Goal: Transaction & Acquisition: Purchase product/service

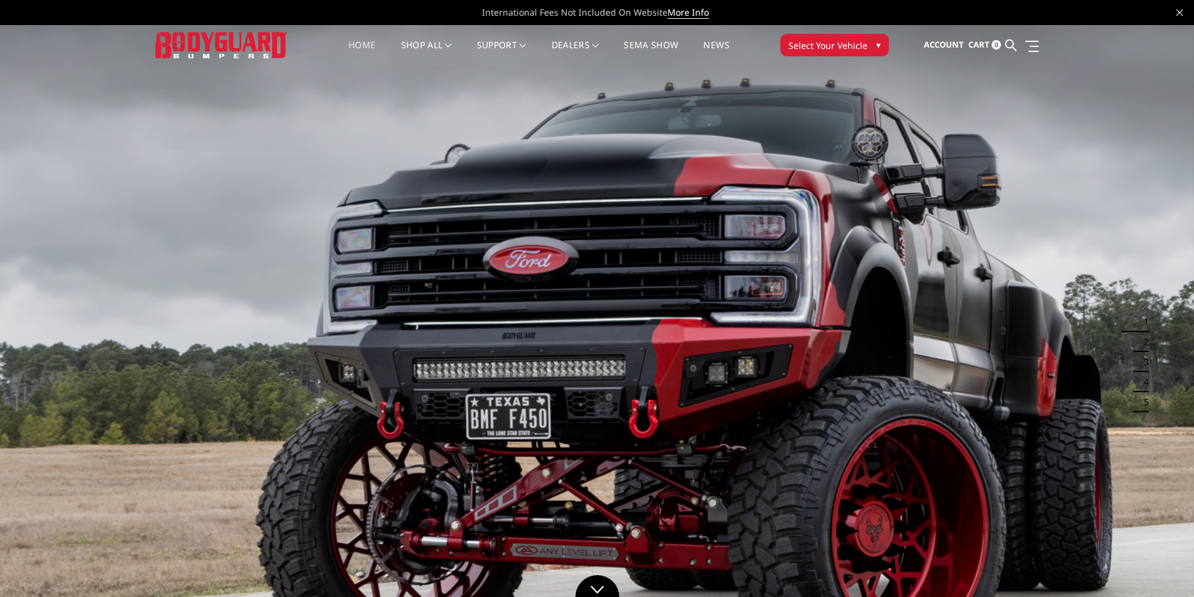
click at [362, 41] on link "Home" at bounding box center [361, 53] width 27 height 24
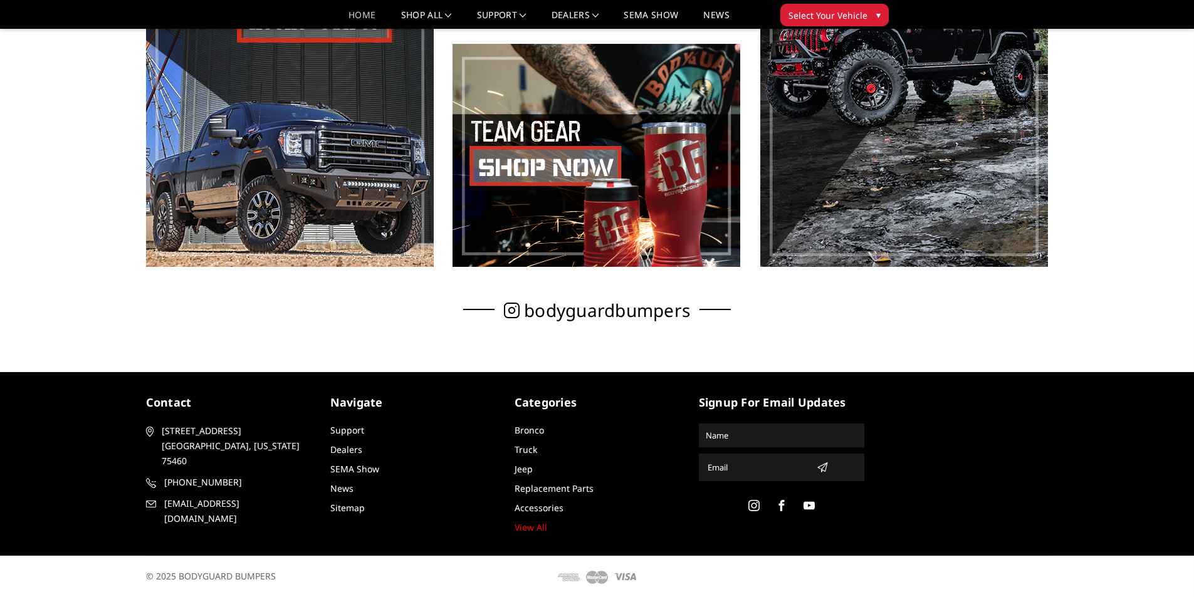
scroll to position [857, 0]
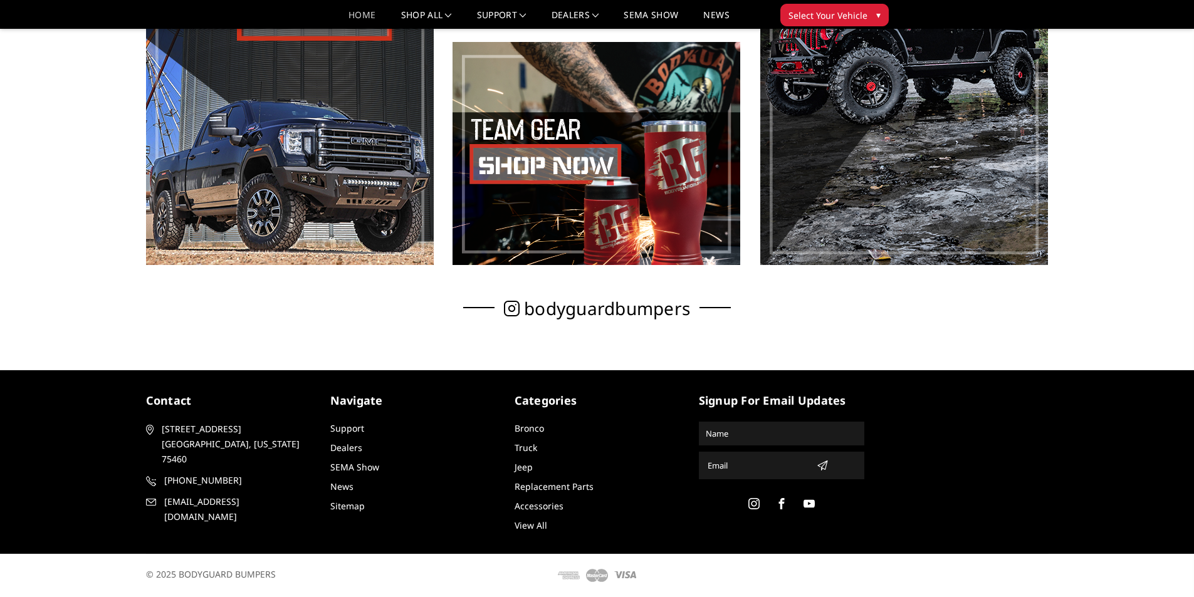
click at [534, 523] on link "View All" at bounding box center [530, 525] width 33 height 12
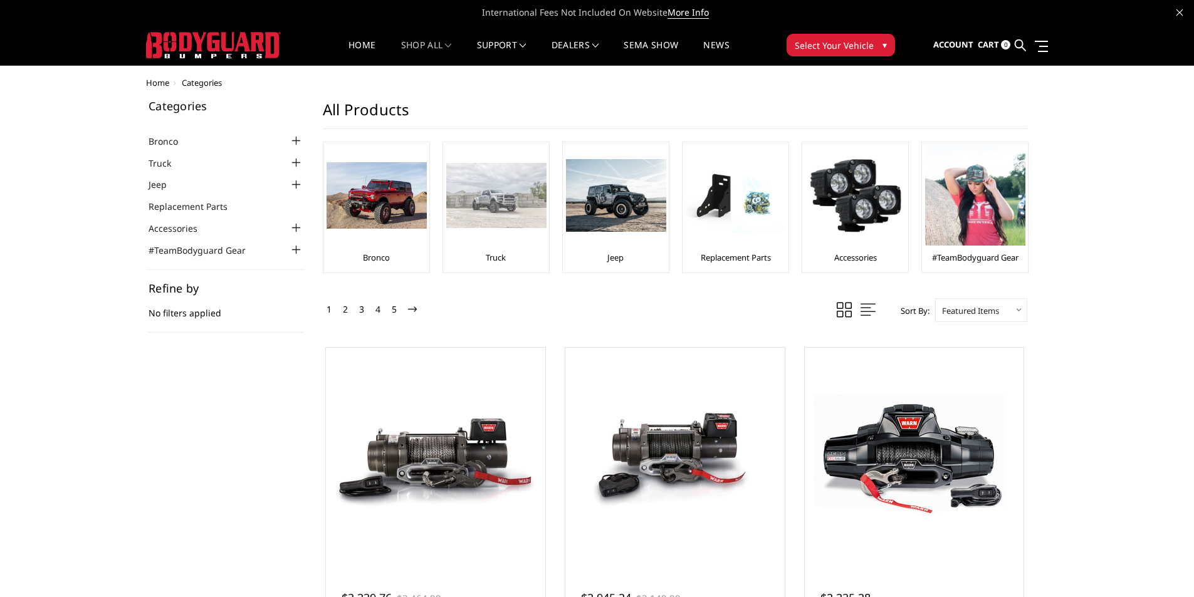
click at [496, 212] on img at bounding box center [496, 195] width 100 height 65
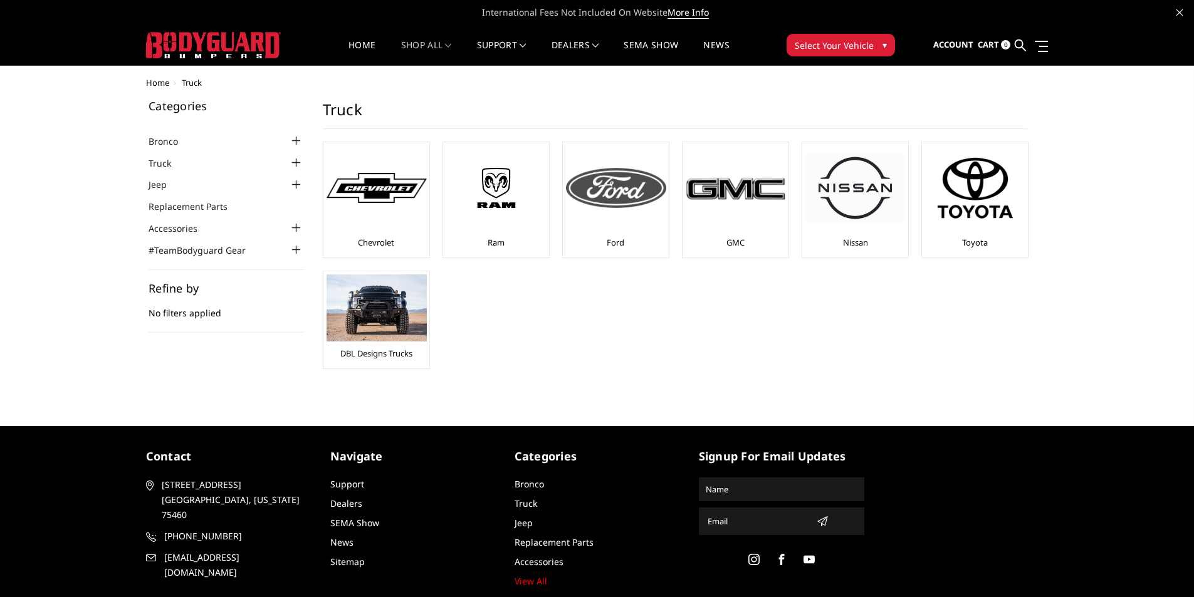
click at [649, 190] on img at bounding box center [616, 188] width 100 height 40
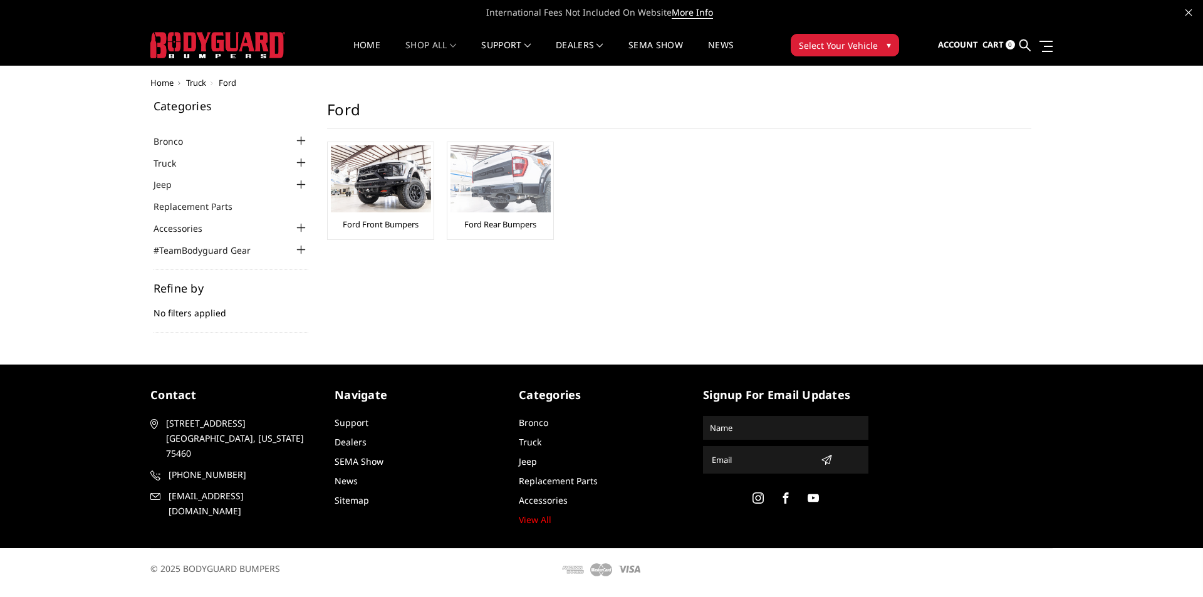
click at [528, 195] on img at bounding box center [501, 178] width 100 height 67
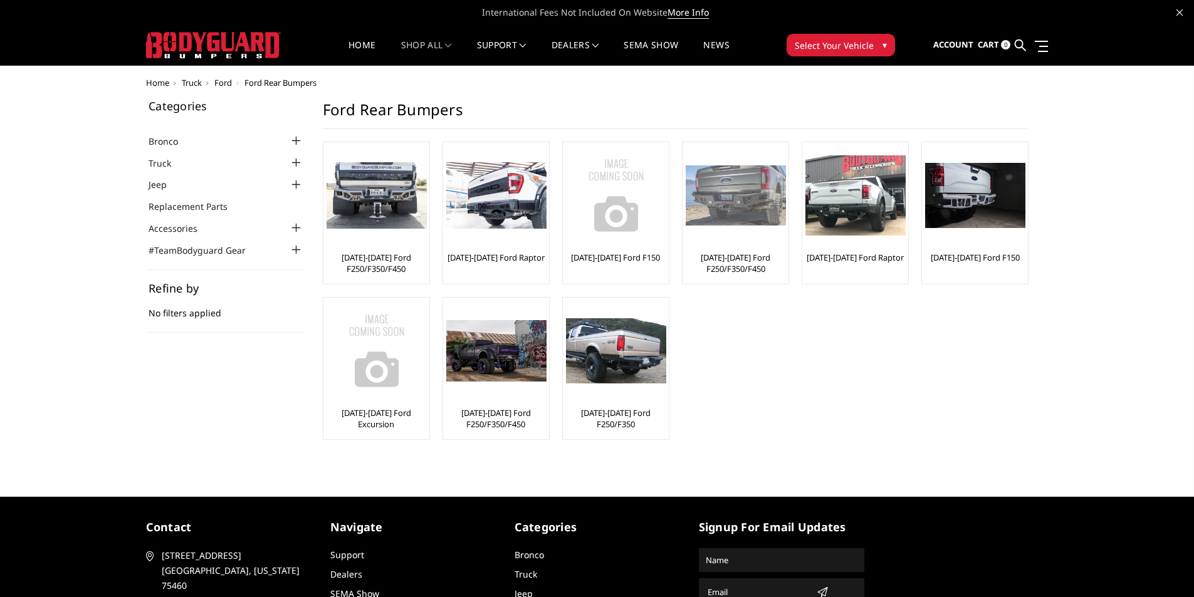
click at [723, 216] on img at bounding box center [735, 195] width 100 height 61
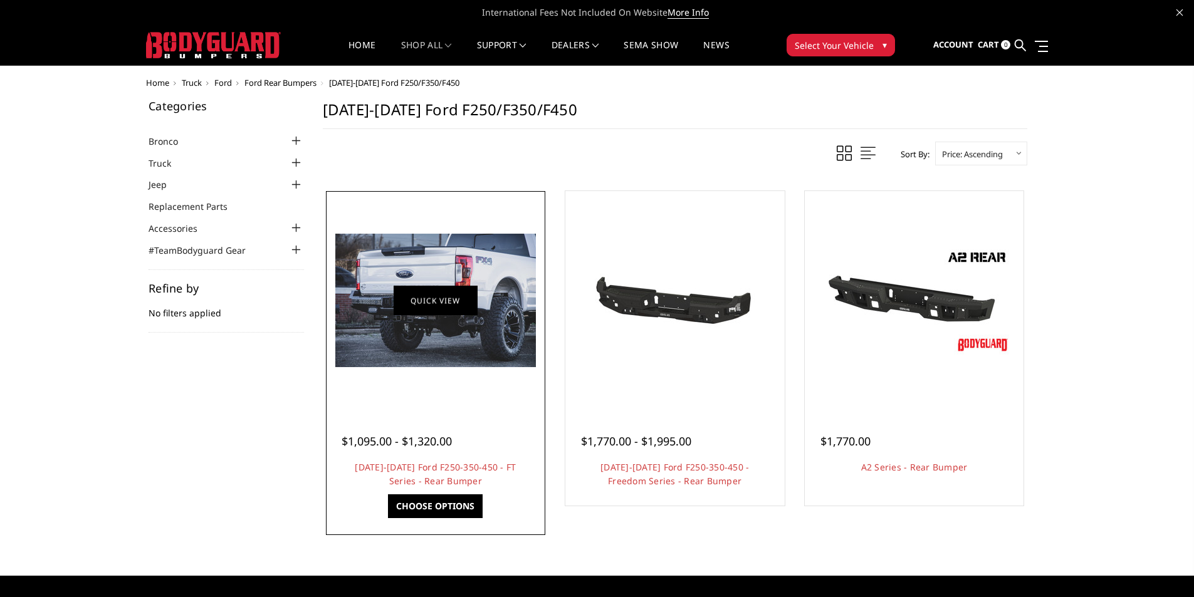
click at [444, 307] on link "Quick view" at bounding box center [436, 300] width 84 height 29
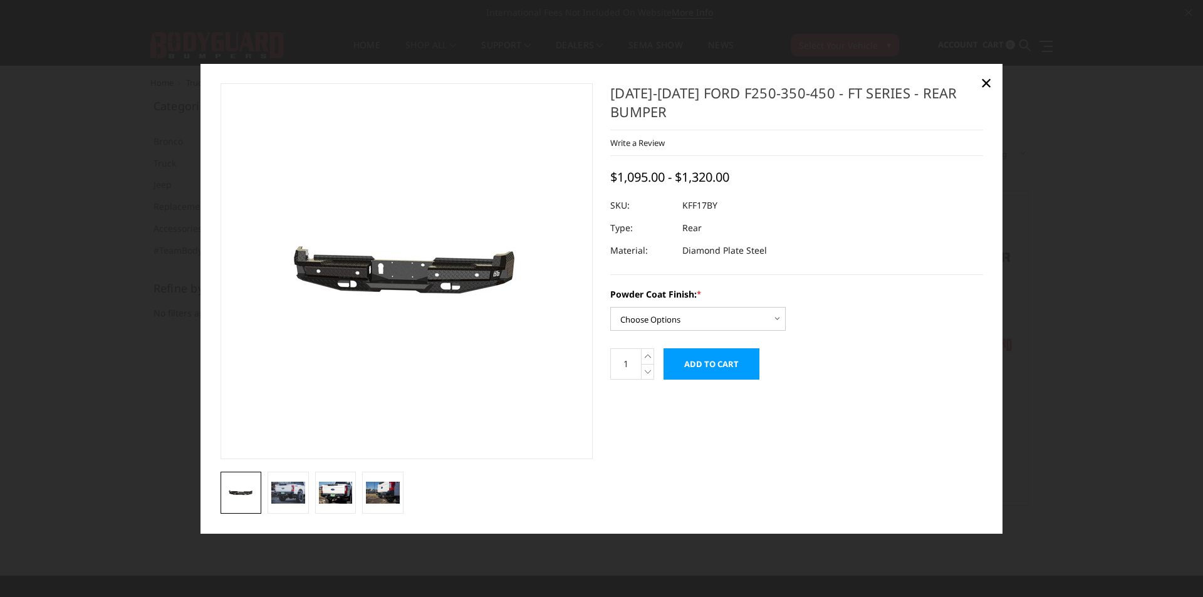
click at [447, 277] on img at bounding box center [360, 272] width 802 height 382
click at [286, 493] on img at bounding box center [288, 493] width 34 height 23
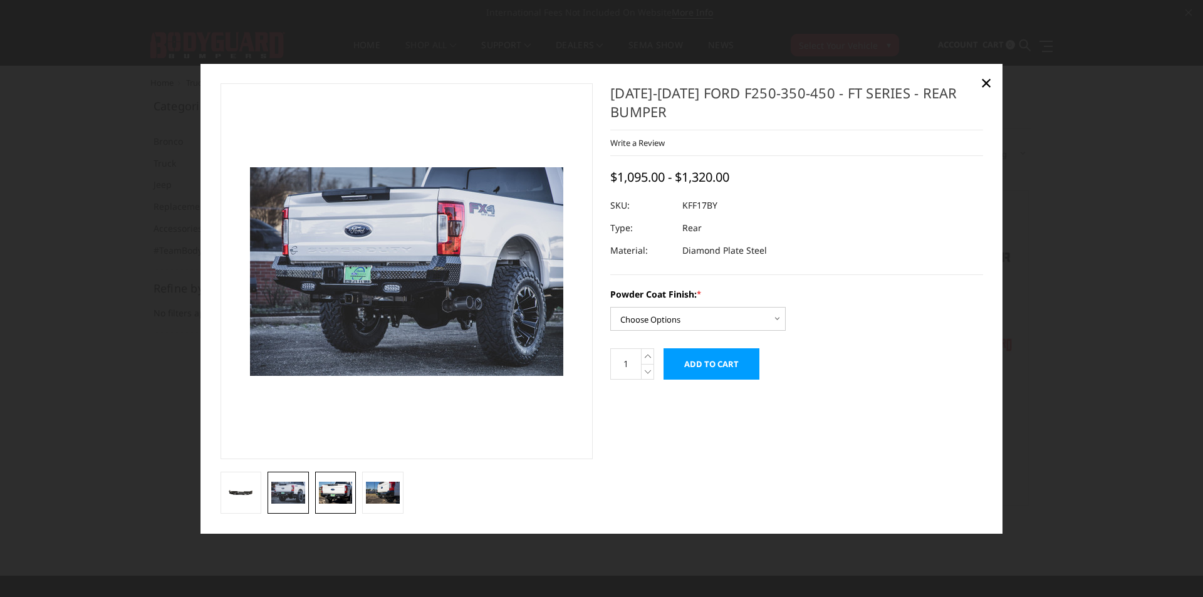
click at [335, 499] on img at bounding box center [336, 493] width 34 height 23
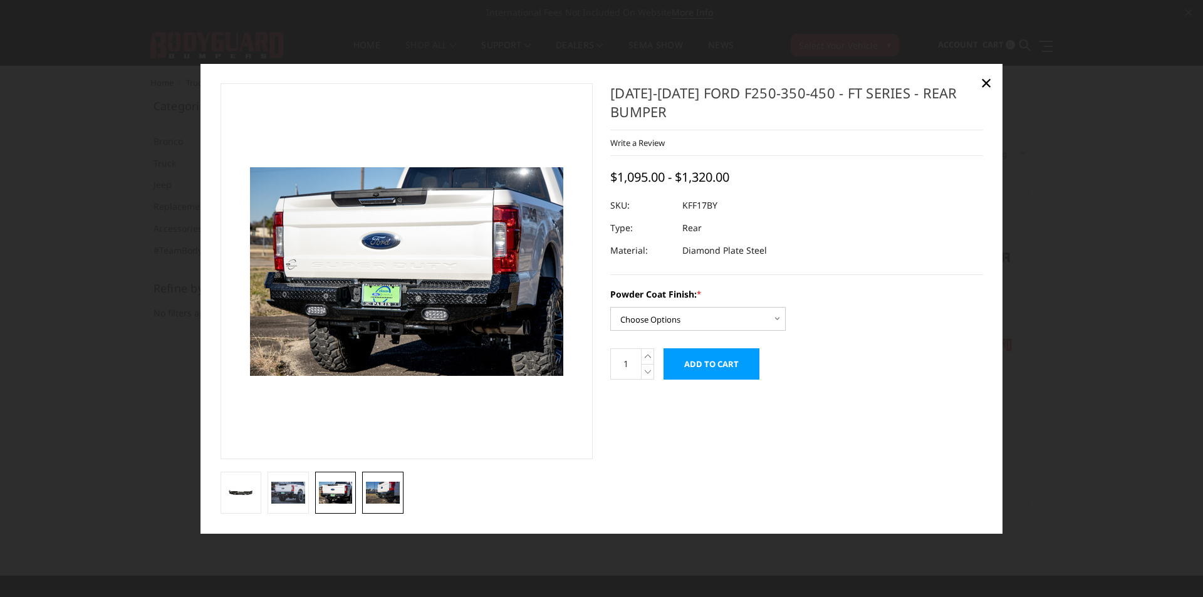
click at [388, 493] on img at bounding box center [383, 493] width 34 height 23
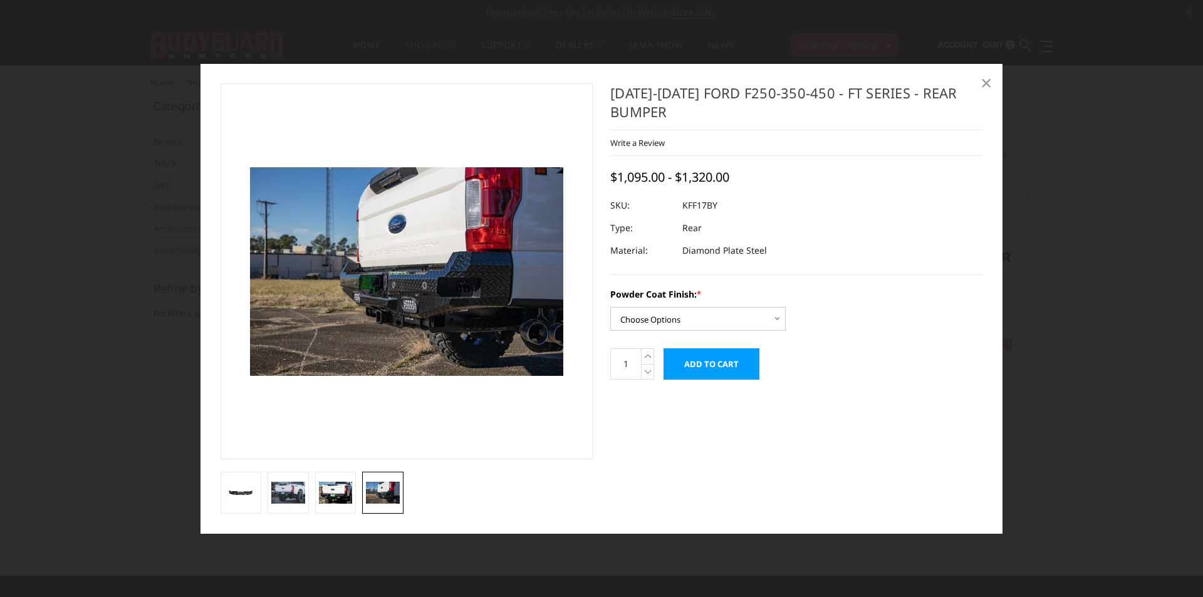
click at [986, 86] on span "×" at bounding box center [986, 82] width 11 height 27
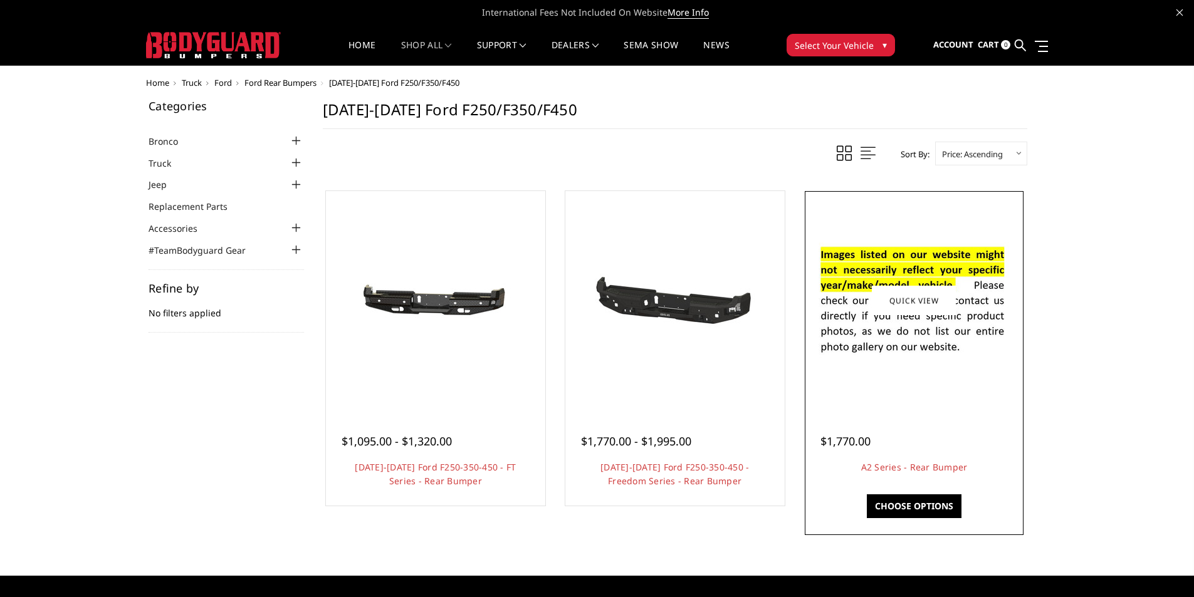
click at [922, 349] on img at bounding box center [913, 300] width 201 height 137
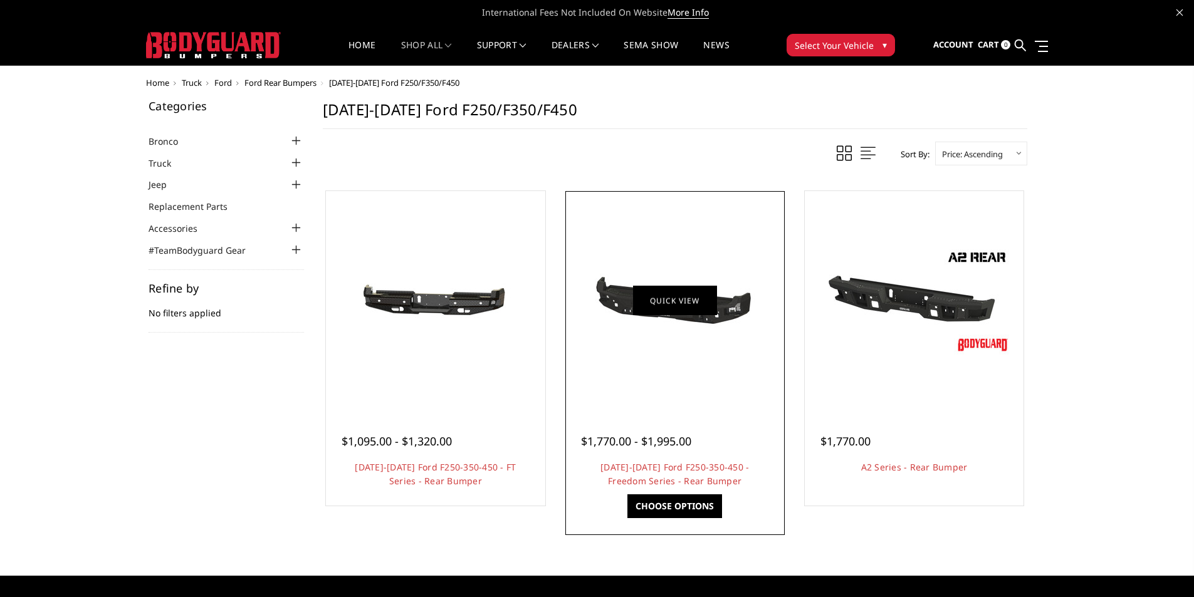
click at [652, 301] on link "Quick view" at bounding box center [675, 300] width 84 height 29
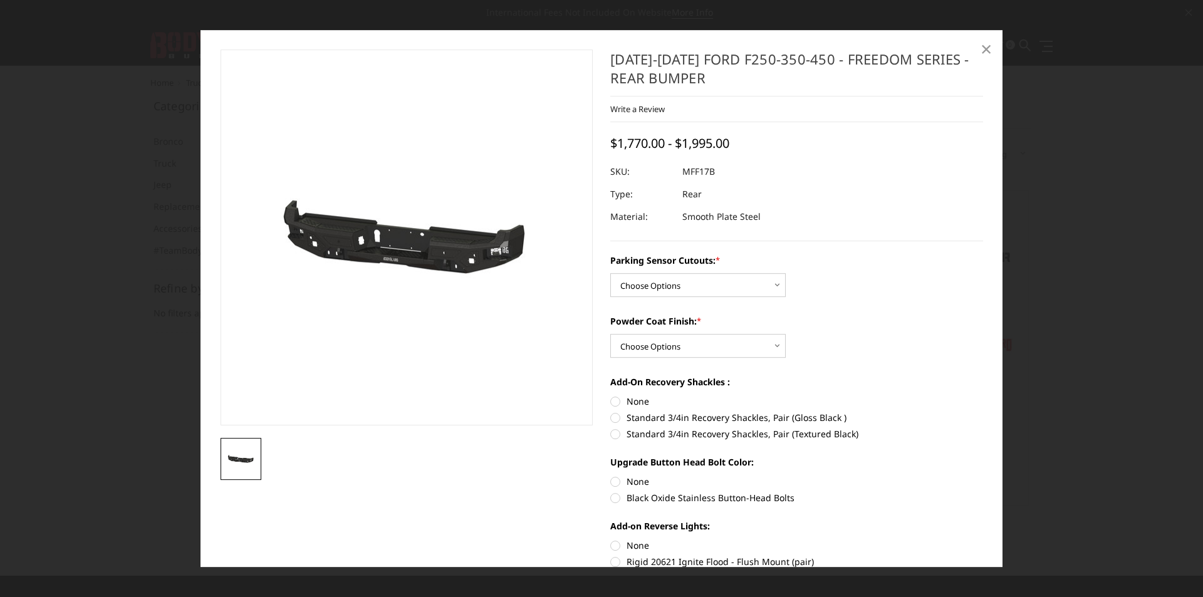
click at [985, 50] on span "×" at bounding box center [986, 48] width 11 height 27
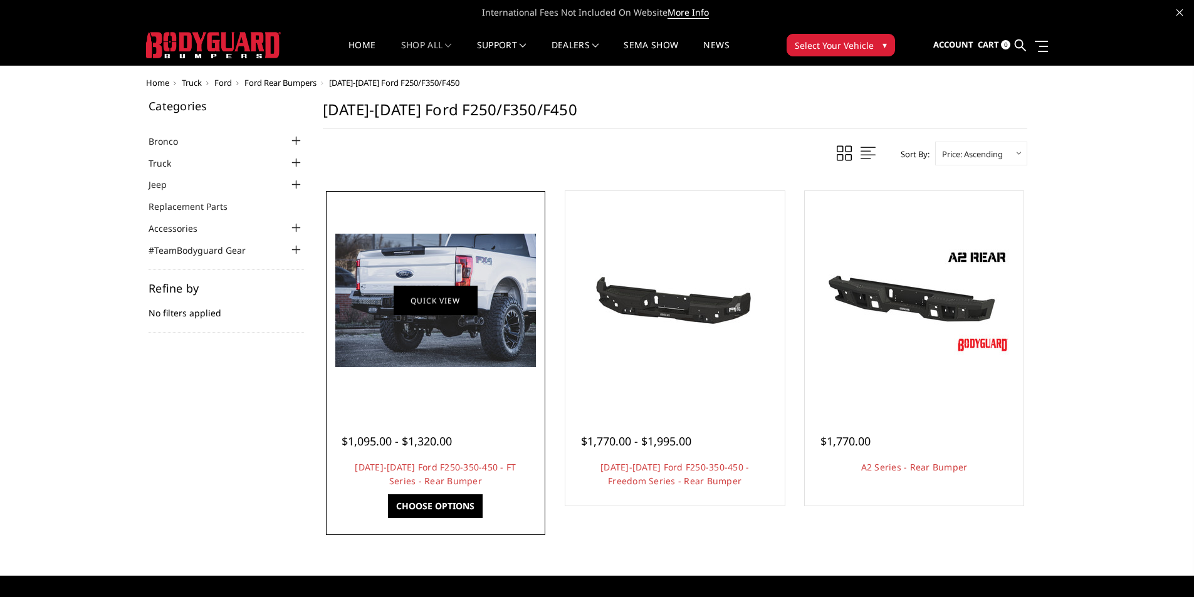
click at [435, 308] on link "Quick view" at bounding box center [436, 300] width 84 height 29
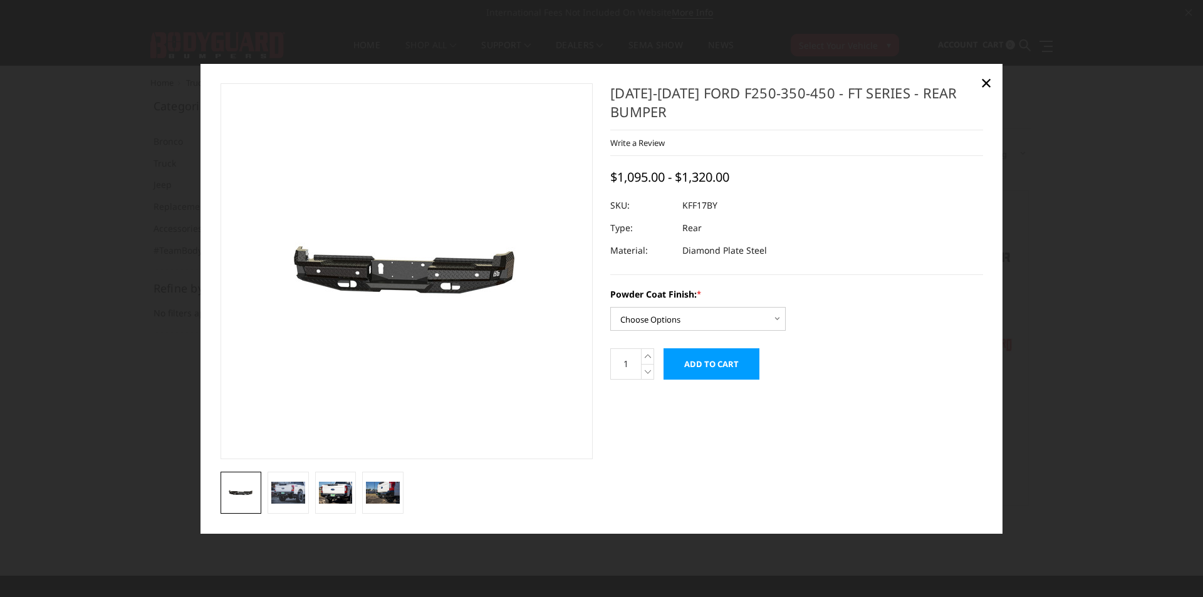
click at [1024, 337] on div at bounding box center [601, 298] width 1203 height 597
